Goal: Task Accomplishment & Management: Complete application form

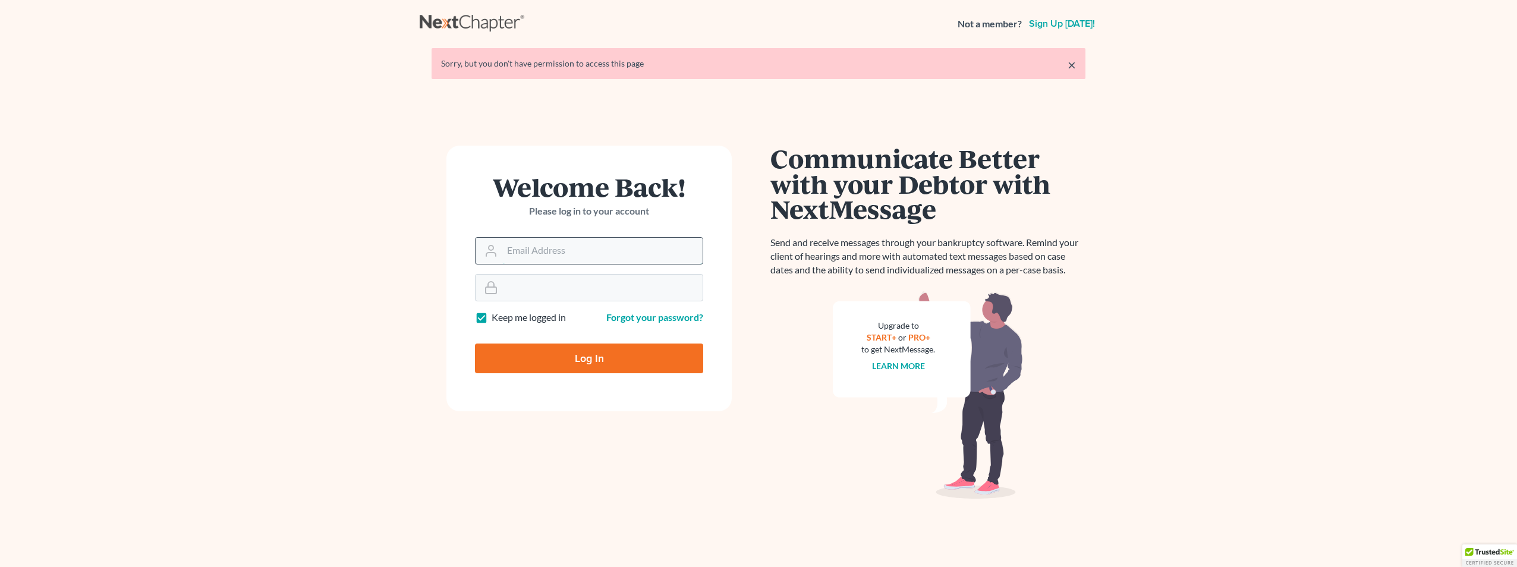
click at [561, 246] on input "Email Address" at bounding box center [602, 251] width 200 height 26
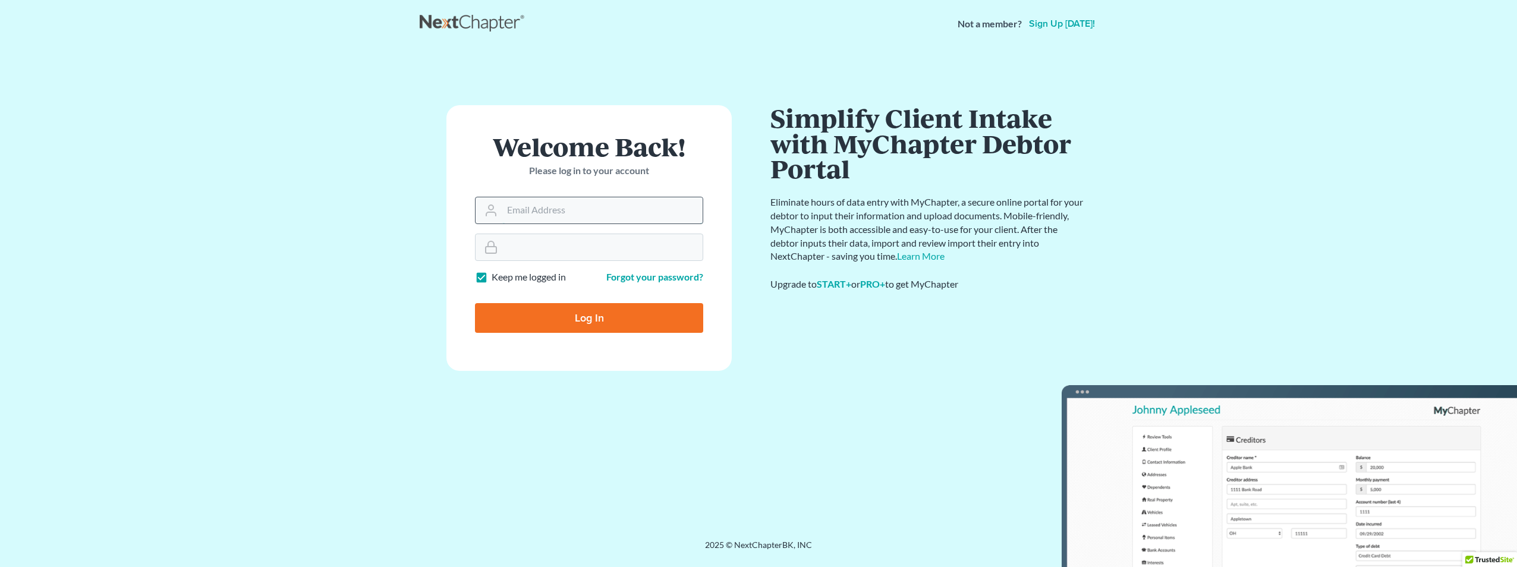
type input "[PERSON_NAME][EMAIL_ADDRESS][DOMAIN_NAME]"
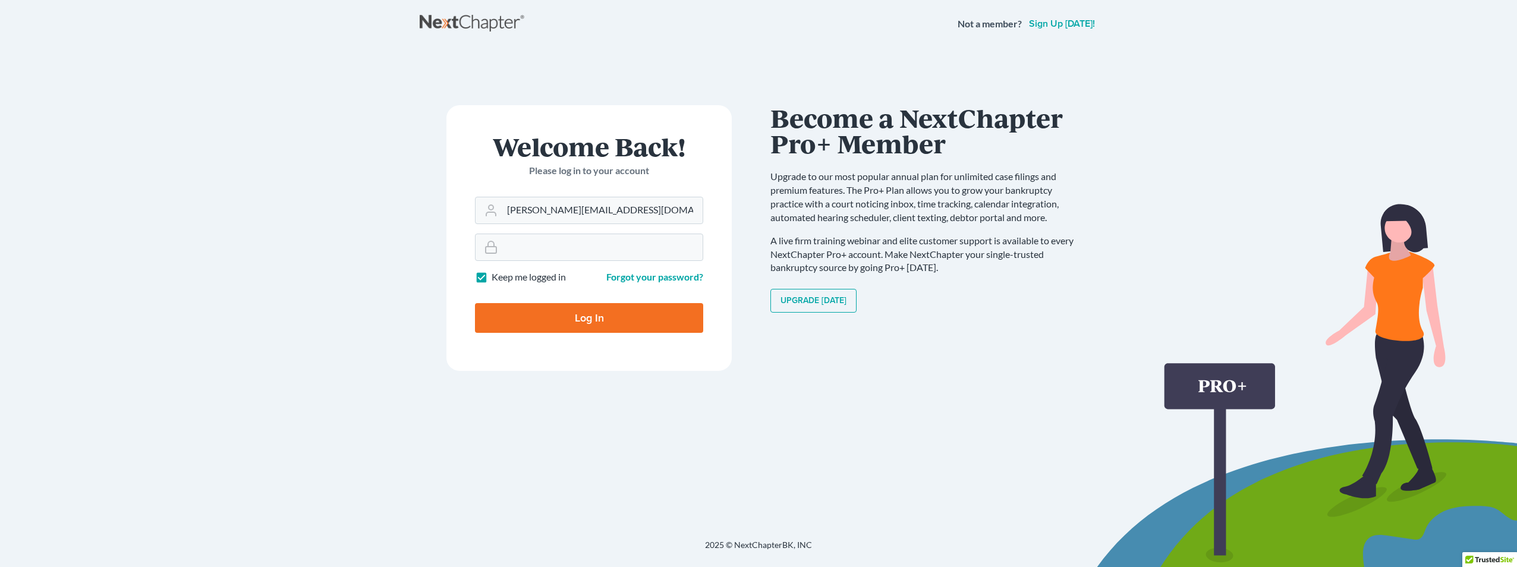
click at [575, 314] on input "Log In" at bounding box center [589, 318] width 228 height 30
type input "Thinking..."
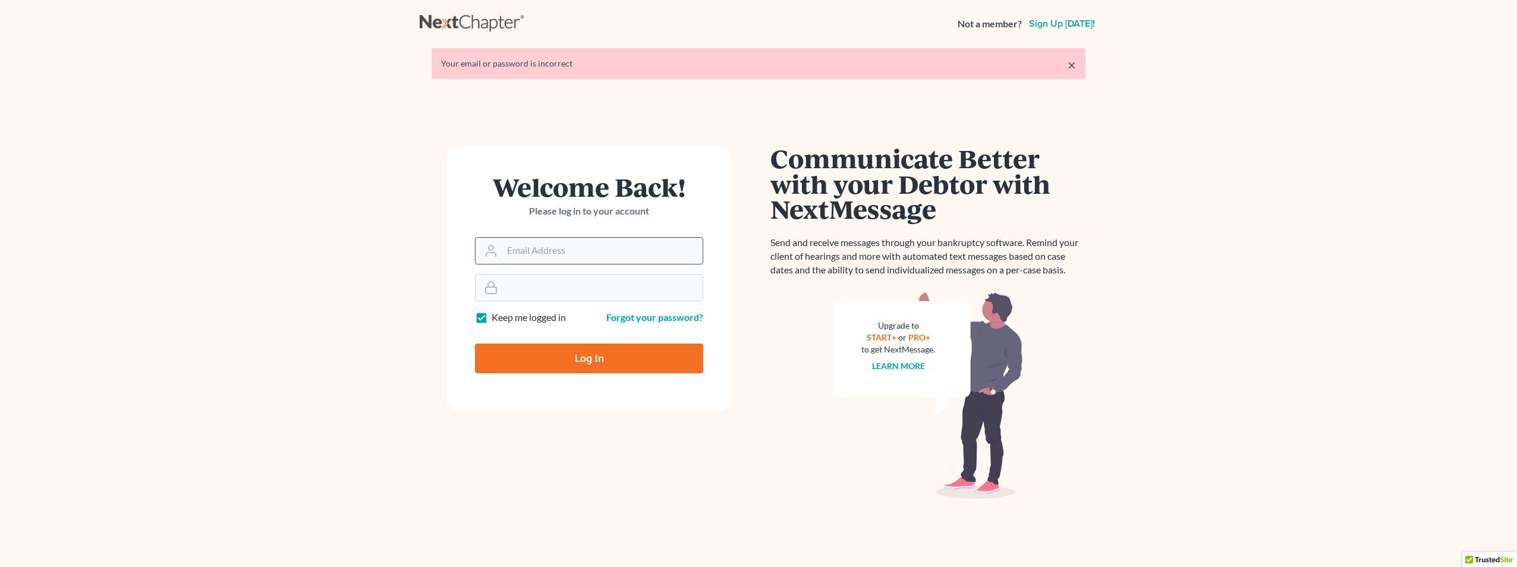
click at [542, 247] on input "Email Address" at bounding box center [602, 251] width 200 height 26
type input "[PERSON_NAME][EMAIL_ADDRESS][DOMAIN_NAME]"
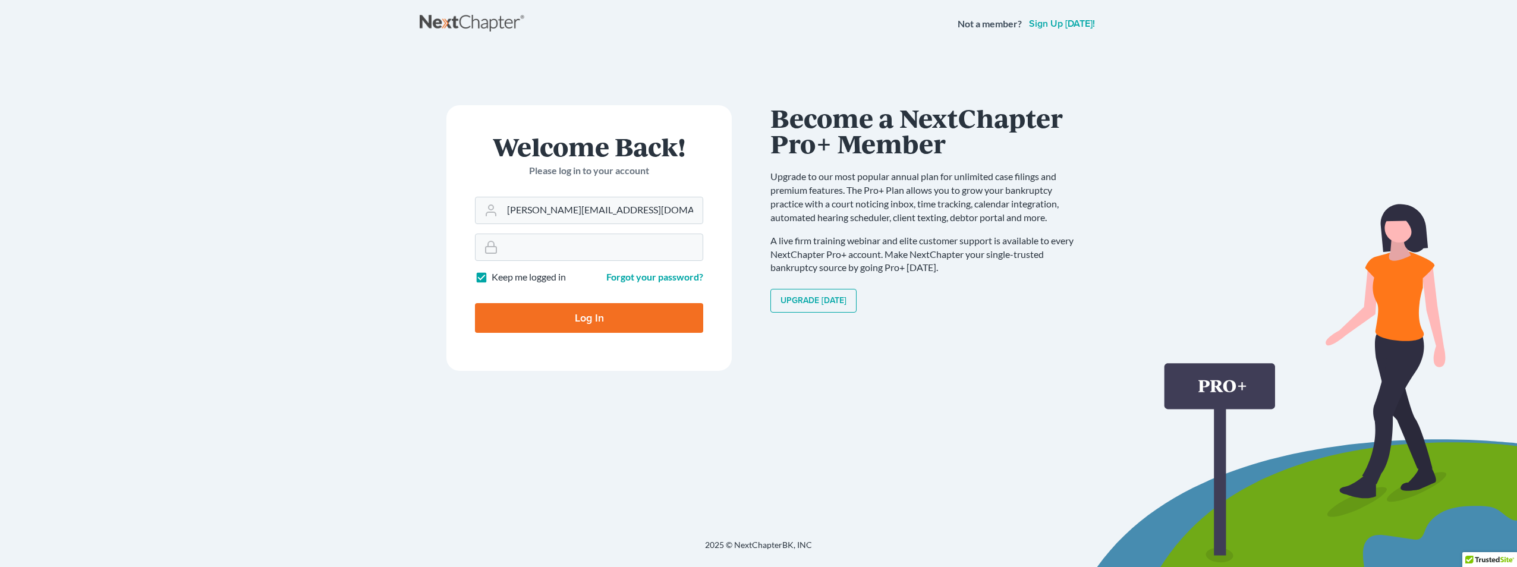
click at [578, 313] on input "Log In" at bounding box center [589, 318] width 228 height 30
type input "Thinking..."
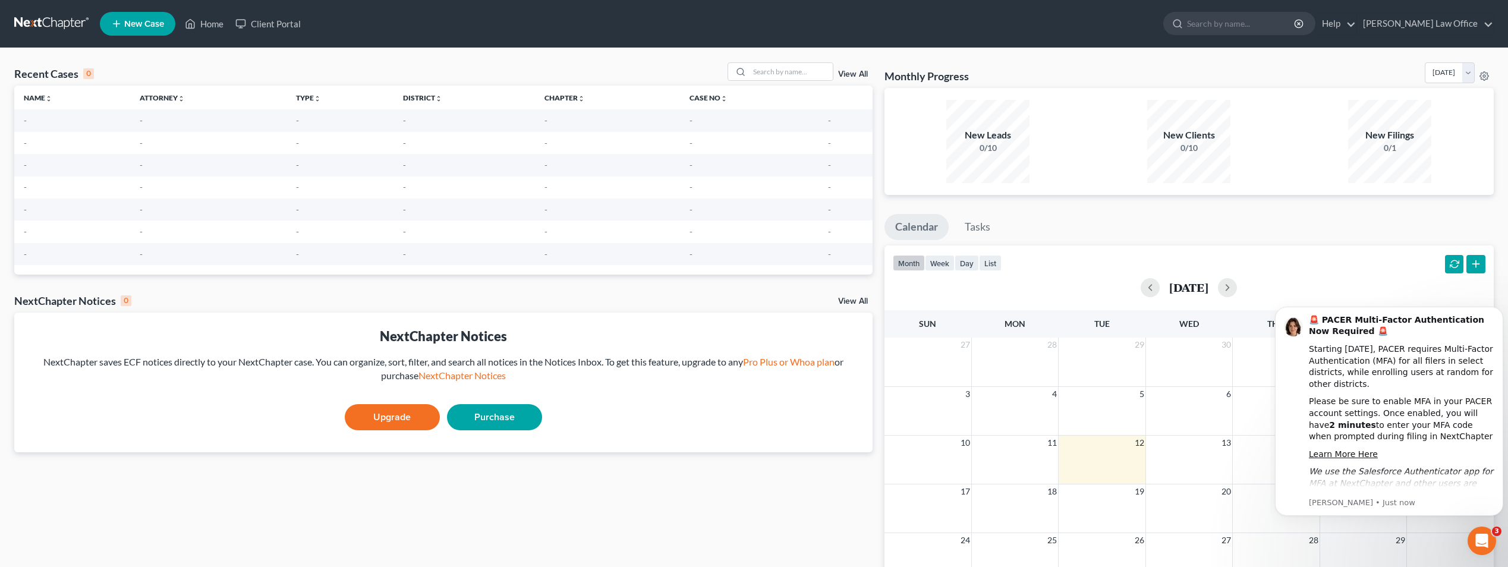
click at [61, 127] on td "-" at bounding box center [72, 120] width 116 height 22
click at [47, 100] on icon "unfold_more" at bounding box center [48, 98] width 7 height 7
click at [155, 23] on span "New Case" at bounding box center [144, 24] width 40 height 9
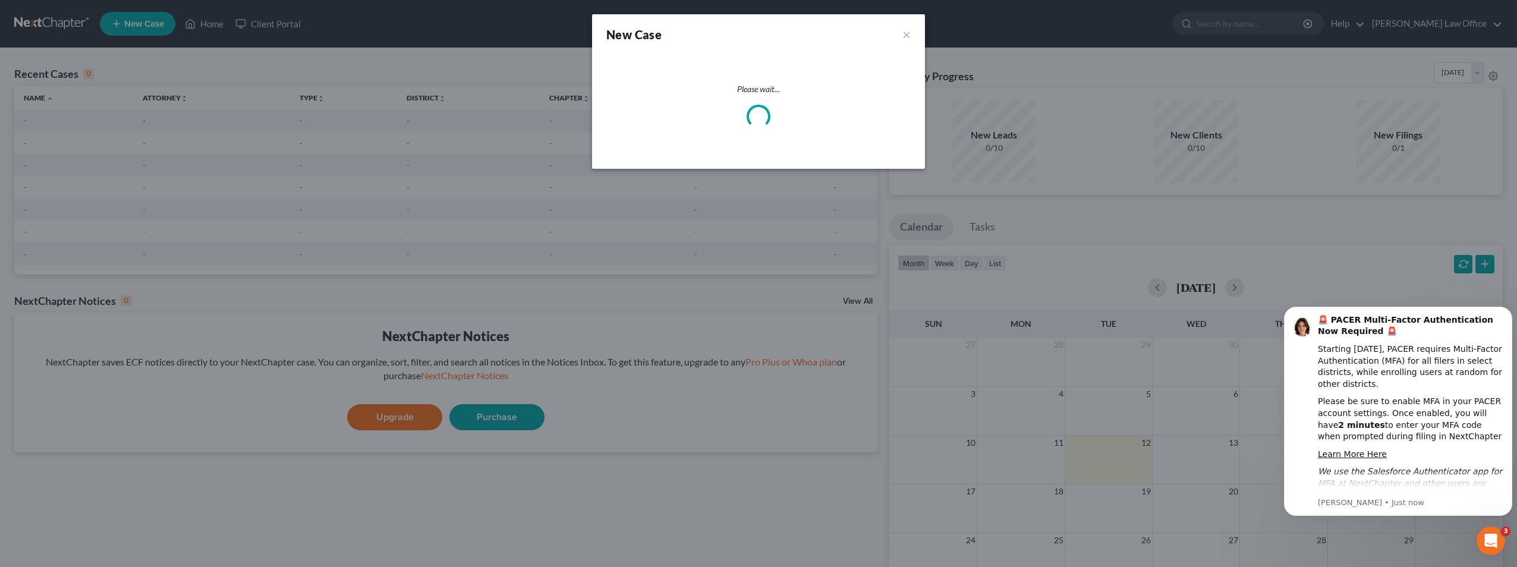
select select "34"
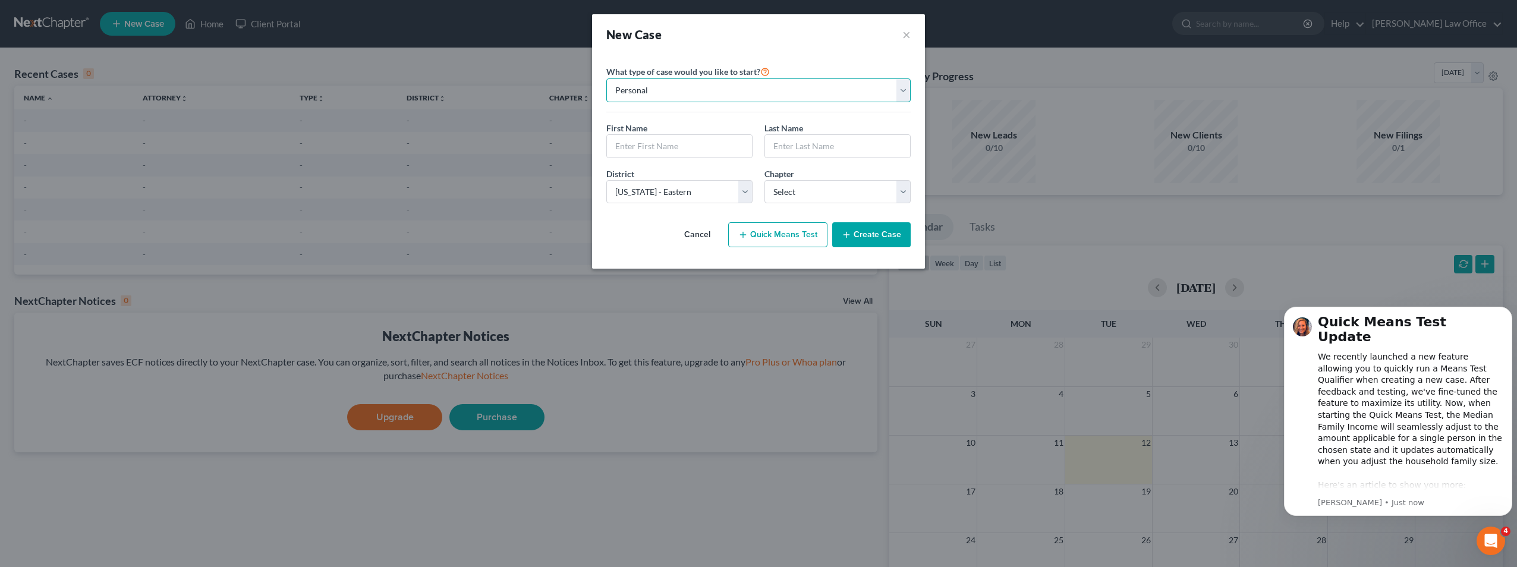
click at [726, 85] on select "Personal Business" at bounding box center [758, 90] width 304 height 24
click at [666, 149] on input "text" at bounding box center [679, 146] width 145 height 23
type input "Yvette"
type input "Hopkins"
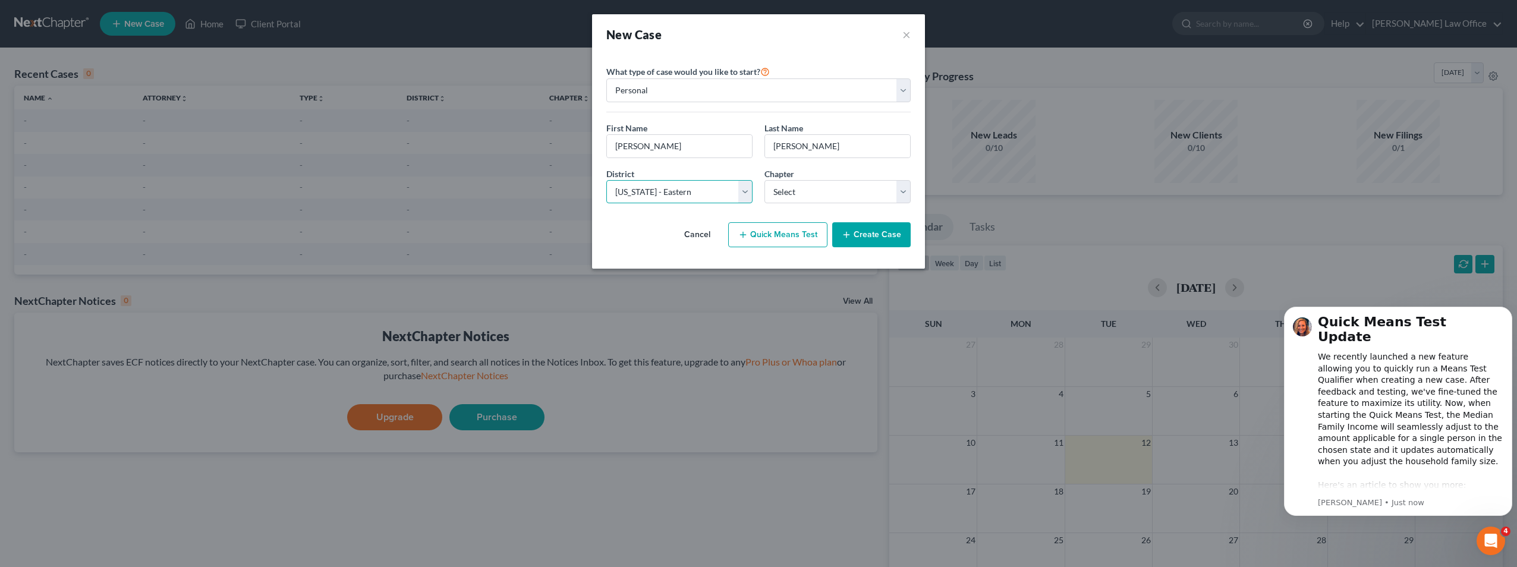
click at [750, 187] on select "Select Alabama - Middle Alabama - Northern Alabama - Southern Alaska Arizona Ar…" at bounding box center [679, 192] width 146 height 24
select select "33"
click at [606, 180] on select "Select Alabama - Middle Alabama - Northern Alabama - Southern Alaska Arizona Ar…" at bounding box center [679, 192] width 146 height 24
click at [906, 194] on select "Select 7 11 12 13" at bounding box center [838, 192] width 146 height 24
select select "0"
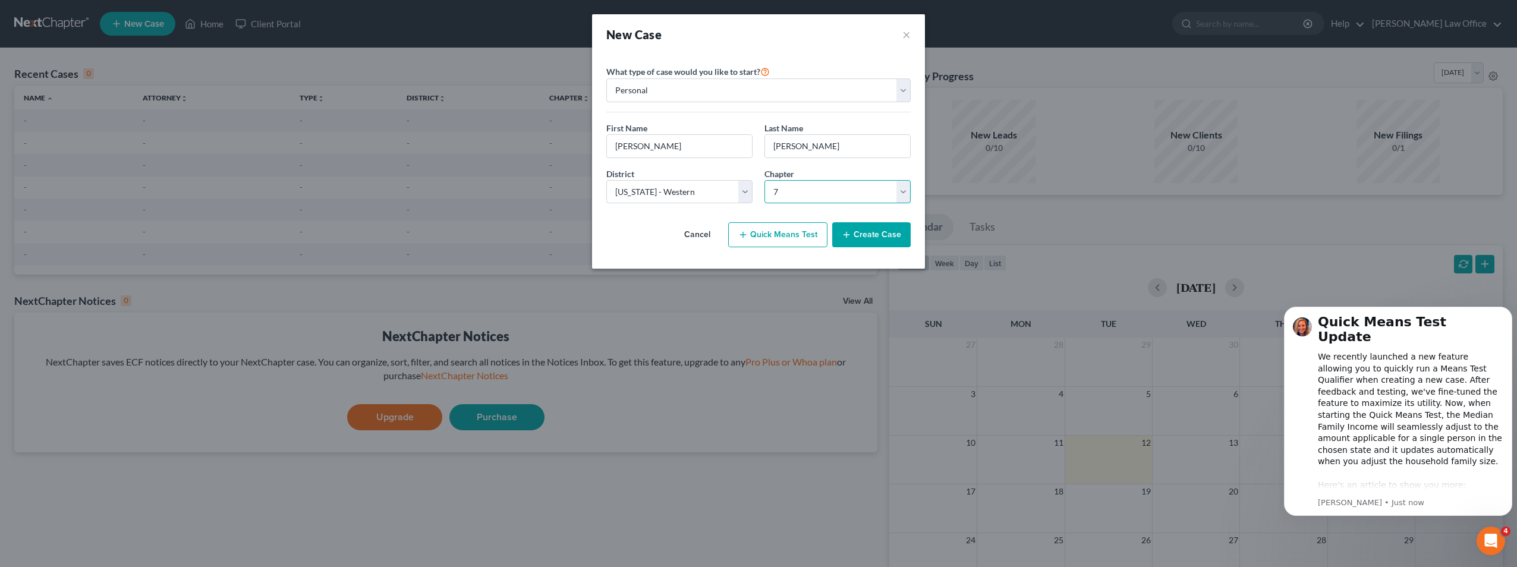
click at [765, 180] on select "Select 7 11 12 13" at bounding box center [838, 192] width 146 height 24
click at [870, 229] on button "Create Case" at bounding box center [871, 234] width 78 height 25
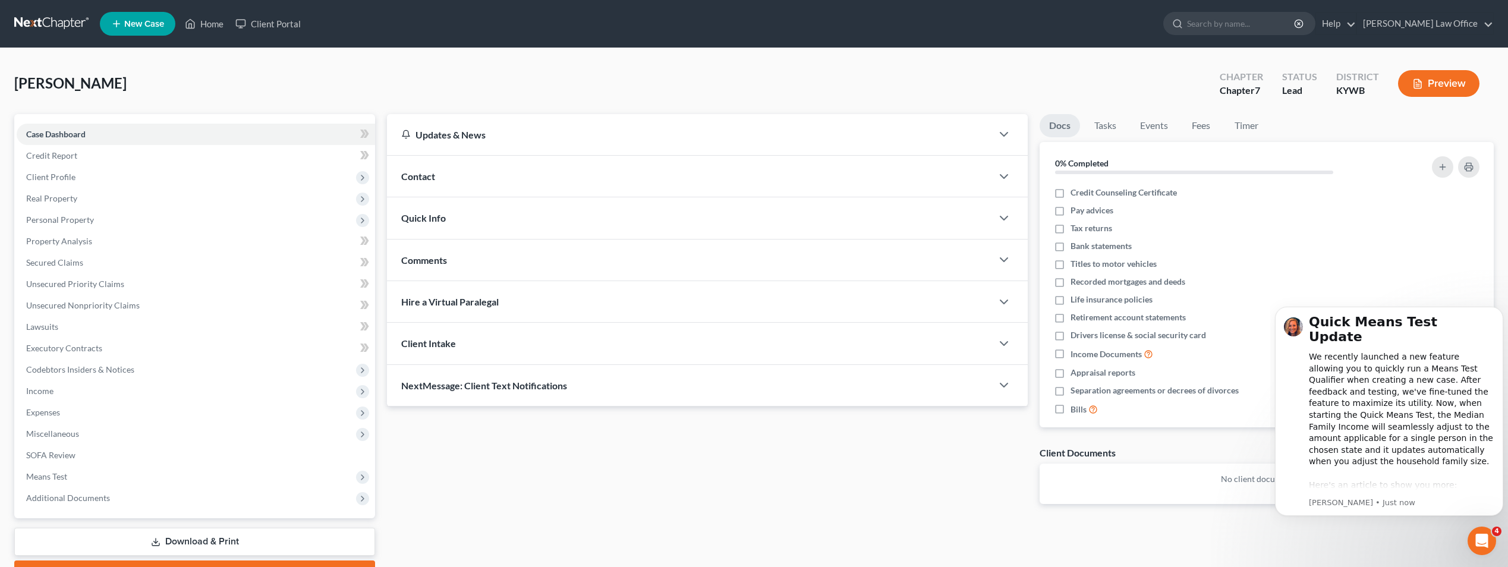
click at [487, 179] on div "Contact" at bounding box center [689, 176] width 605 height 41
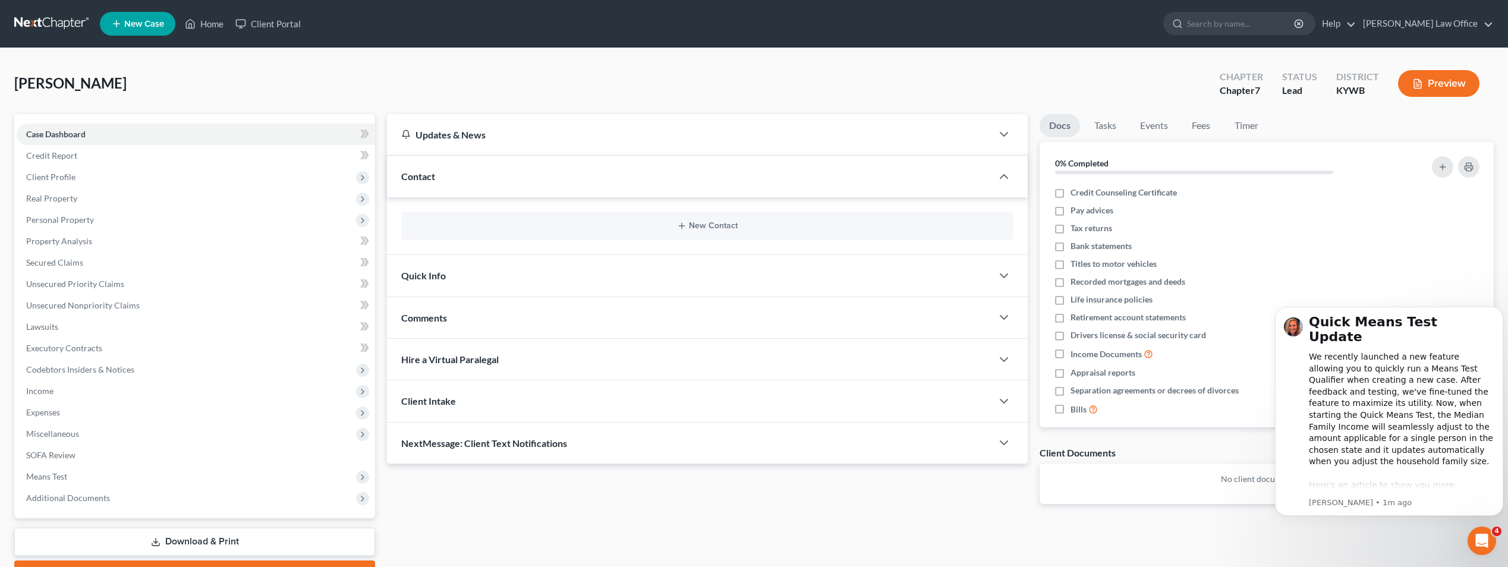
click at [439, 407] on span "Client Intake" at bounding box center [428, 400] width 55 height 11
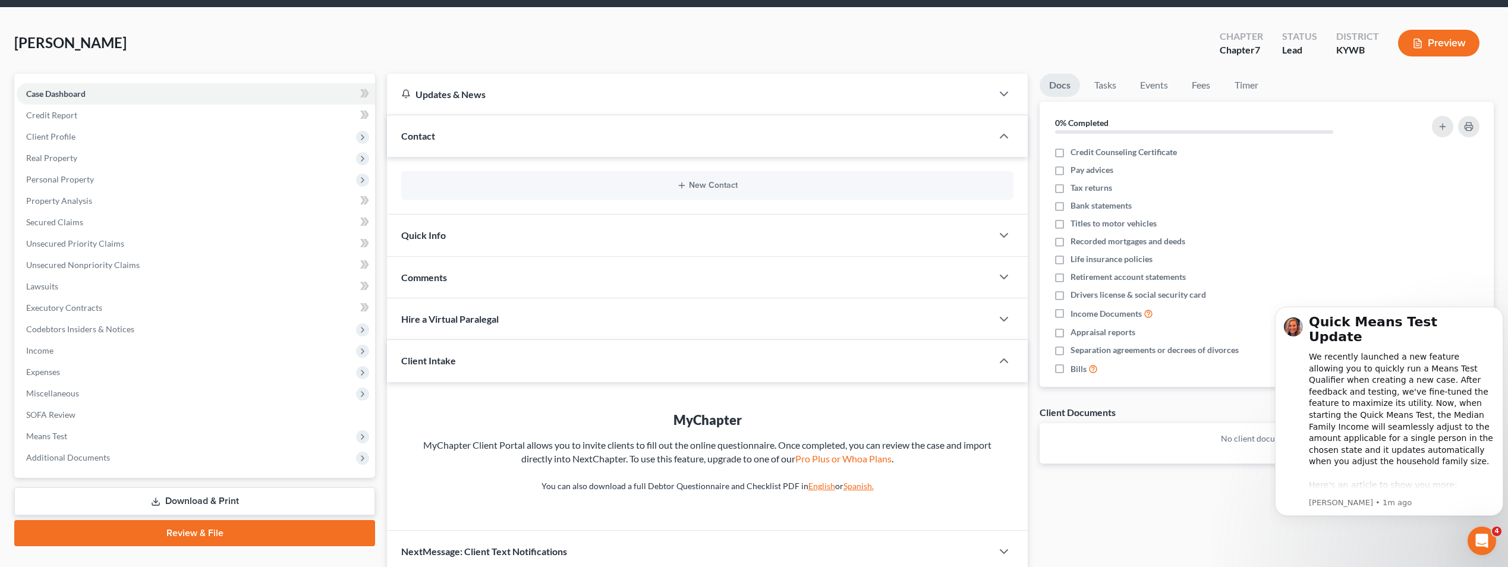
scroll to position [91, 0]
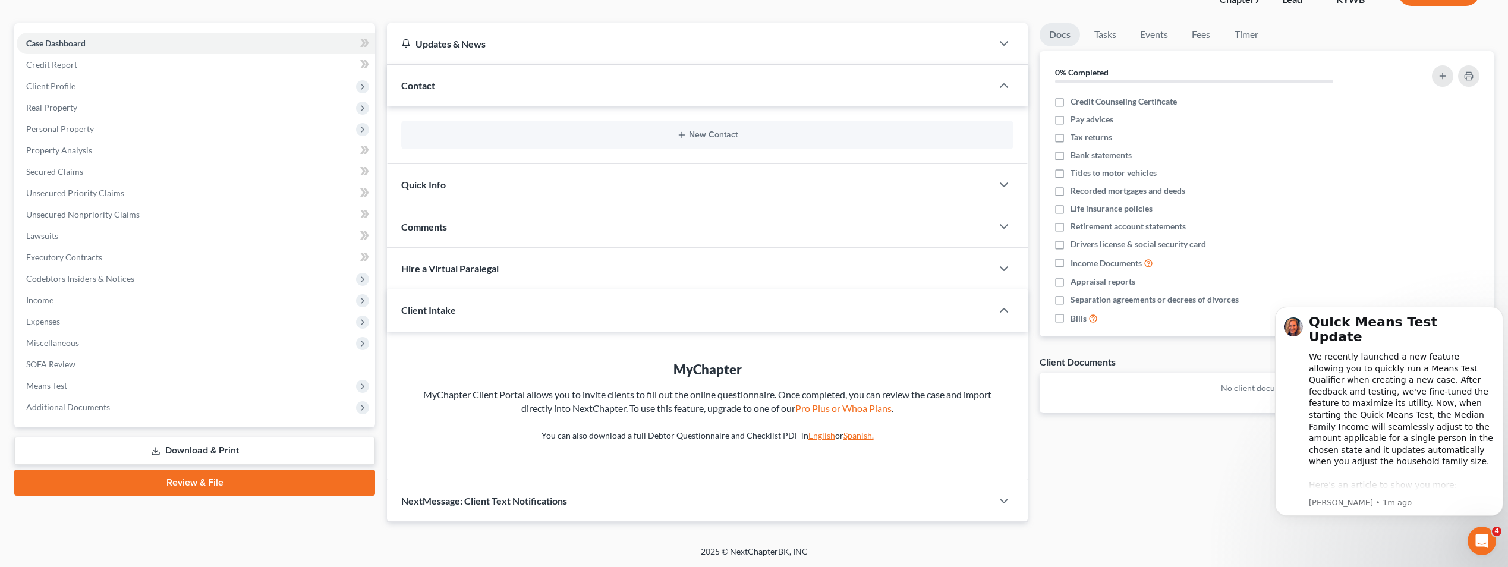
click at [816, 436] on link "English" at bounding box center [822, 435] width 27 height 10
